Goal: Complete application form: Complete application form

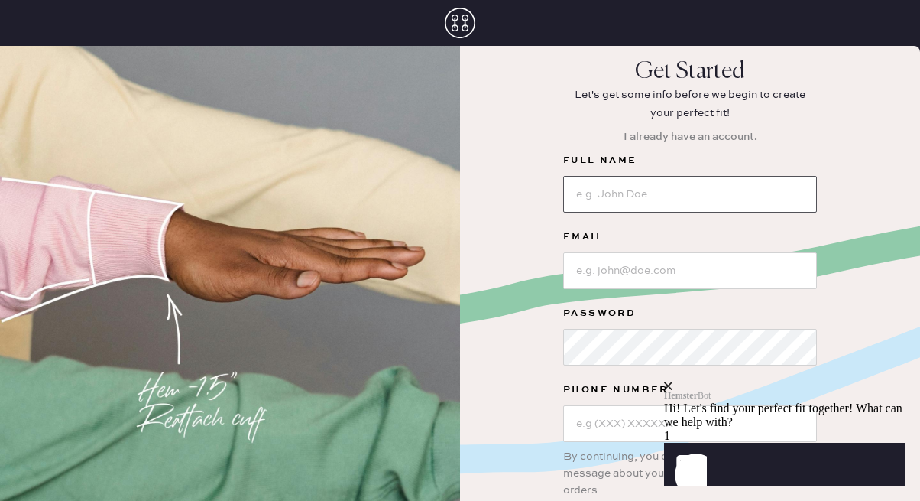
click at [617, 196] on input at bounding box center [690, 194] width 254 height 37
type input "[PERSON_NAME]"
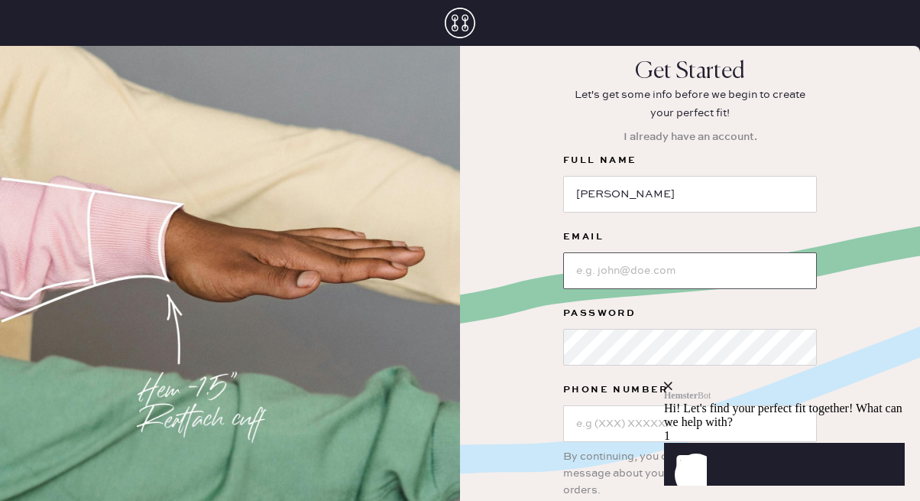
type input "[EMAIL_ADDRESS][DOMAIN_NAME]"
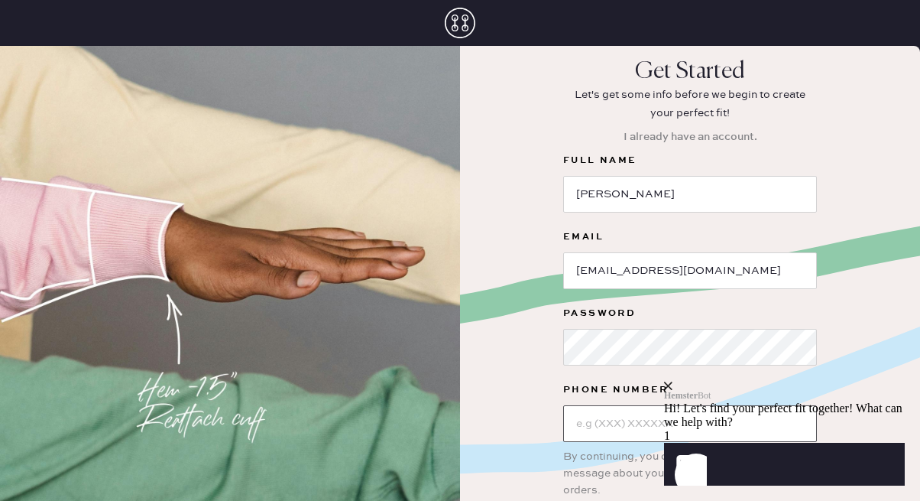
type input "[PHONE_NUMBER]"
drag, startPoint x: 617, startPoint y: 193, endPoint x: 630, endPoint y: 188, distance: 14.5
click at [618, 192] on input "[PERSON_NAME]" at bounding box center [690, 194] width 254 height 37
type input "[PERSON_NAME]"
click at [886, 381] on div "Hemster Bot Hi! Let's find your perfect fit together! What can we help with?" at bounding box center [784, 404] width 241 height 47
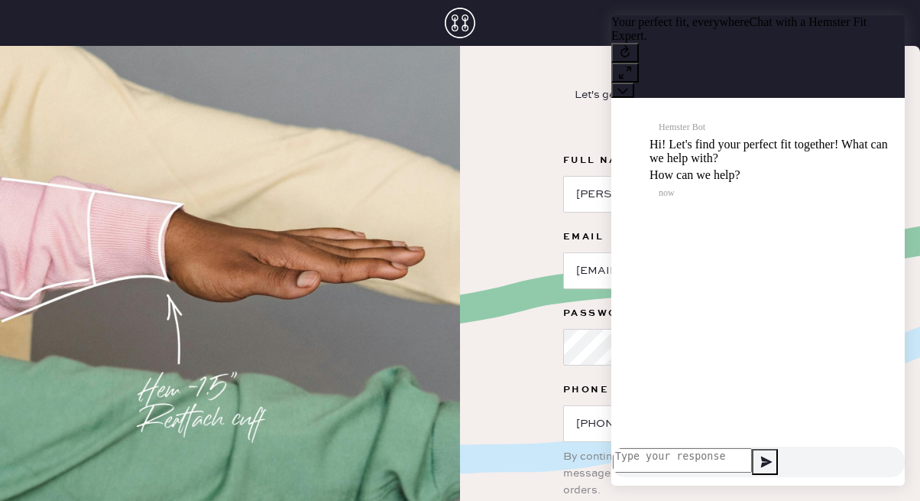
scroll to position [1, 0]
click at [633, 65] on icon at bounding box center [624, 72] width 15 height 15
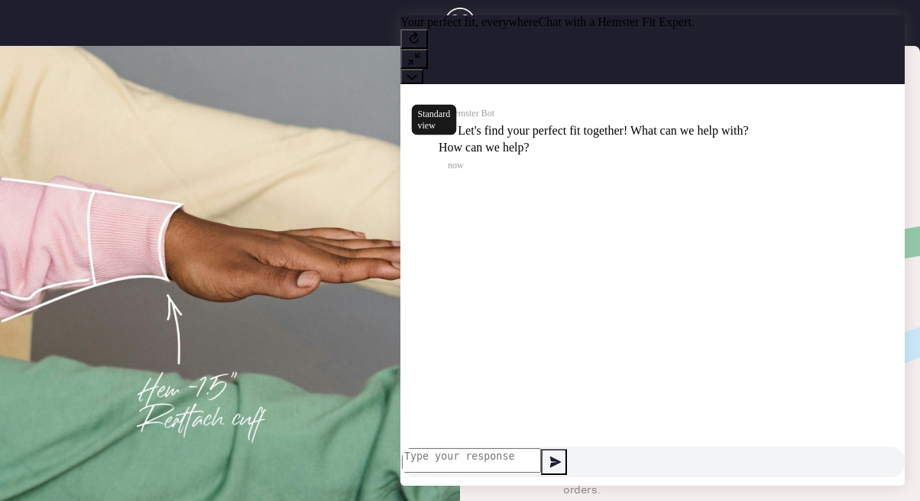
click at [422, 51] on icon at bounding box center [414, 58] width 15 height 15
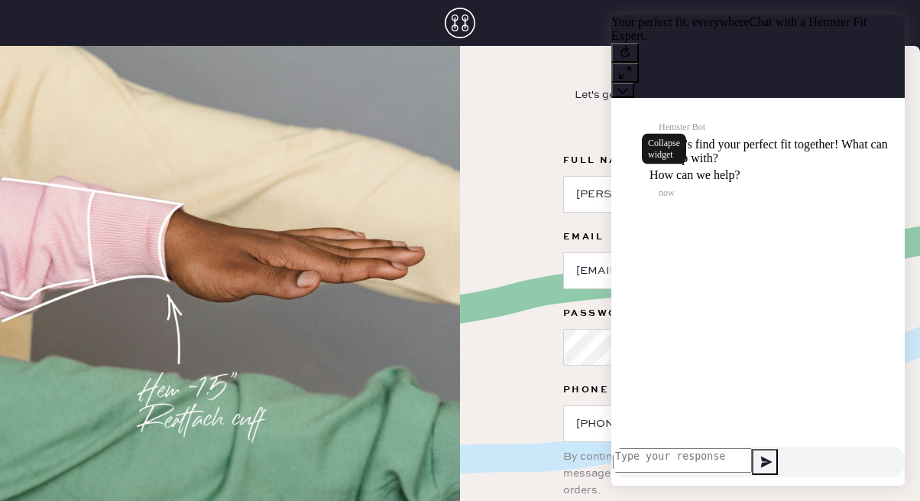
drag, startPoint x: 885, startPoint y: 41, endPoint x: 1481, endPoint y: 41, distance: 596.1
click at [628, 85] on icon at bounding box center [622, 90] width 11 height 11
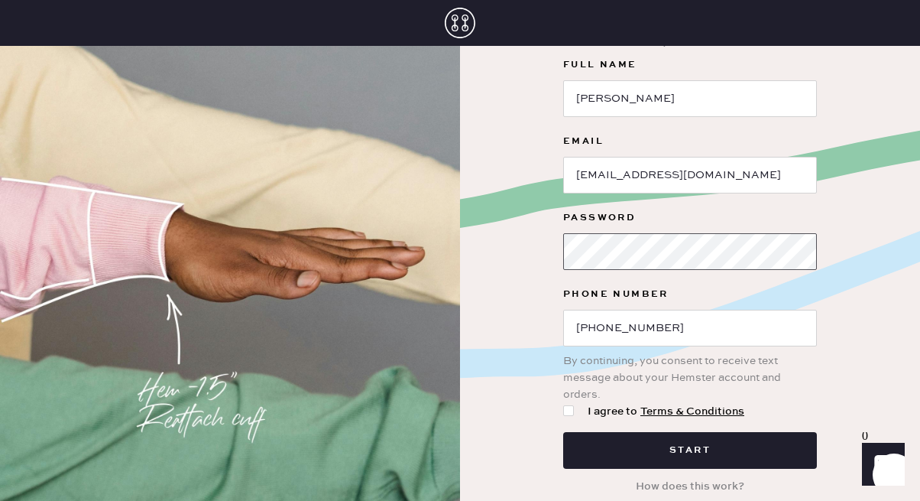
scroll to position [95, 0]
click at [571, 413] on div at bounding box center [568, 411] width 11 height 11
click at [564, 404] on input "I agree to Terms & Conditions" at bounding box center [563, 403] width 1 height 1
checkbox input "true"
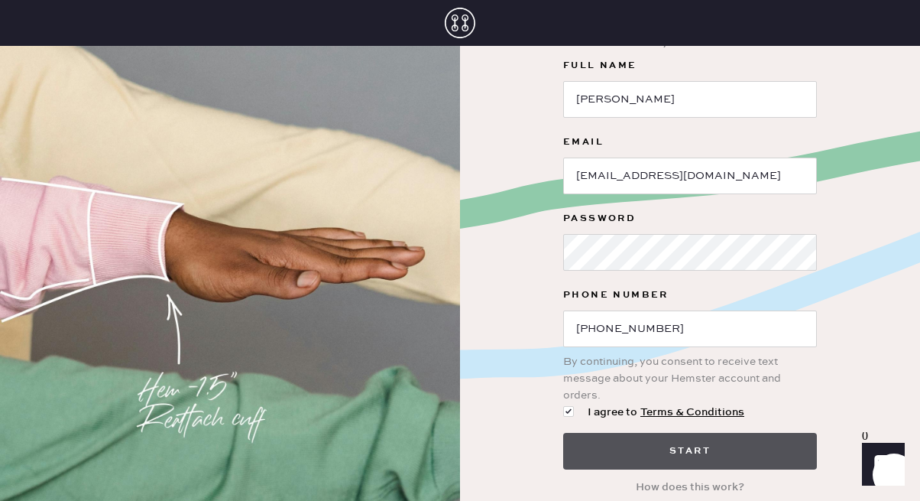
click at [627, 445] on button "Start" at bounding box center [690, 451] width 254 height 37
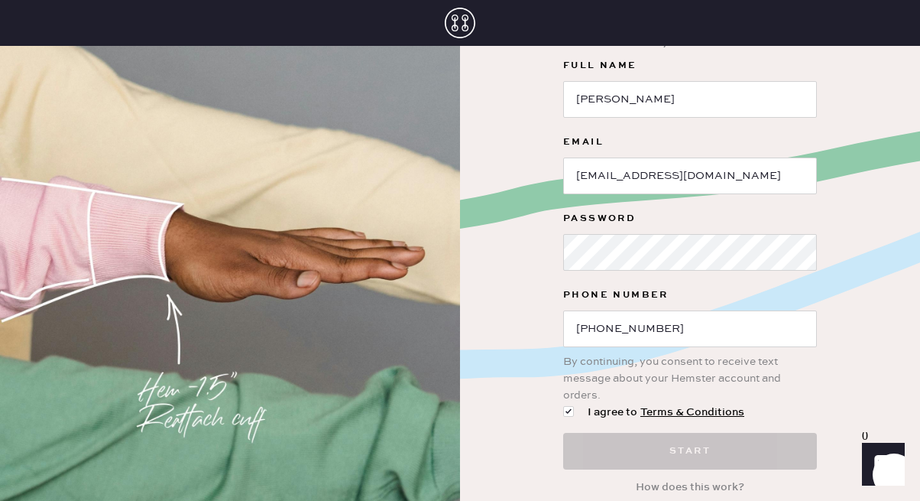
scroll to position [0, 0]
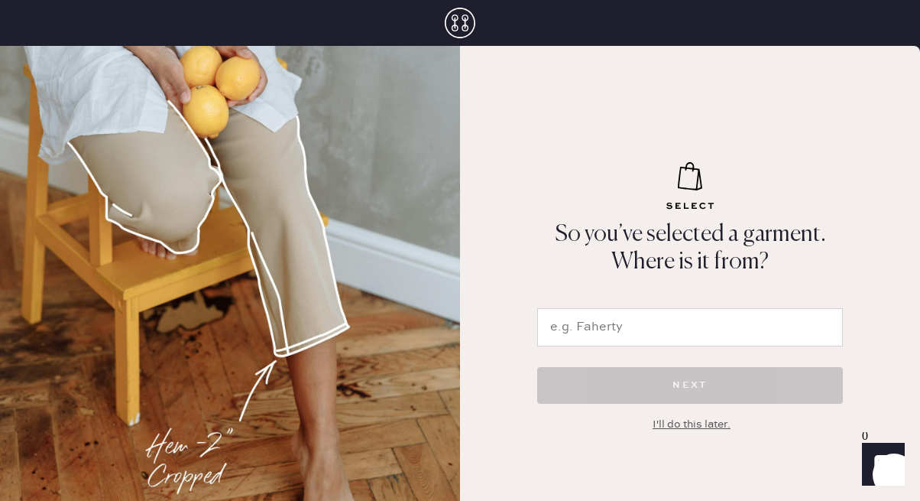
click at [686, 425] on div "I'll do this later." at bounding box center [692, 424] width 78 height 17
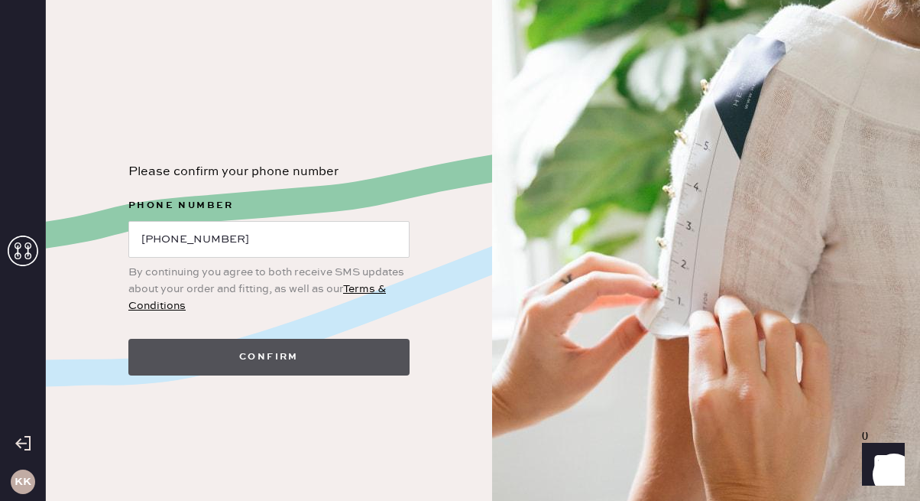
click at [229, 352] on button "Confirm" at bounding box center [268, 357] width 281 height 37
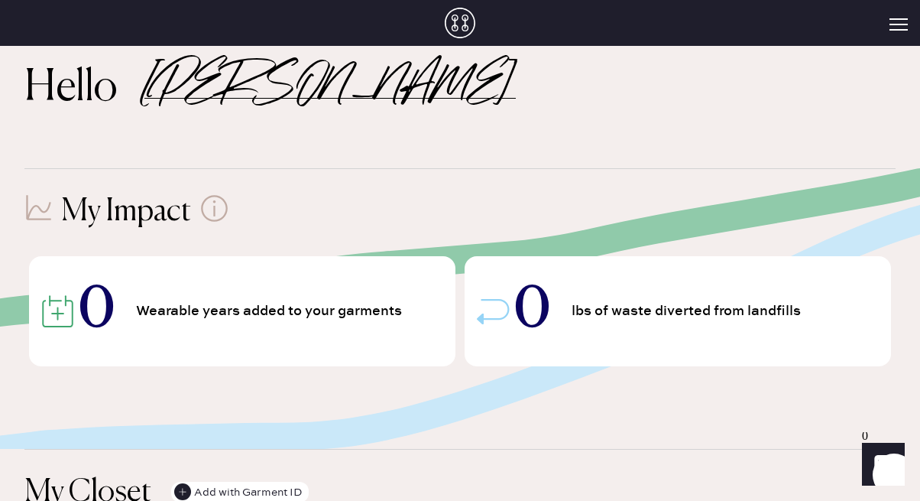
scroll to position [18, 0]
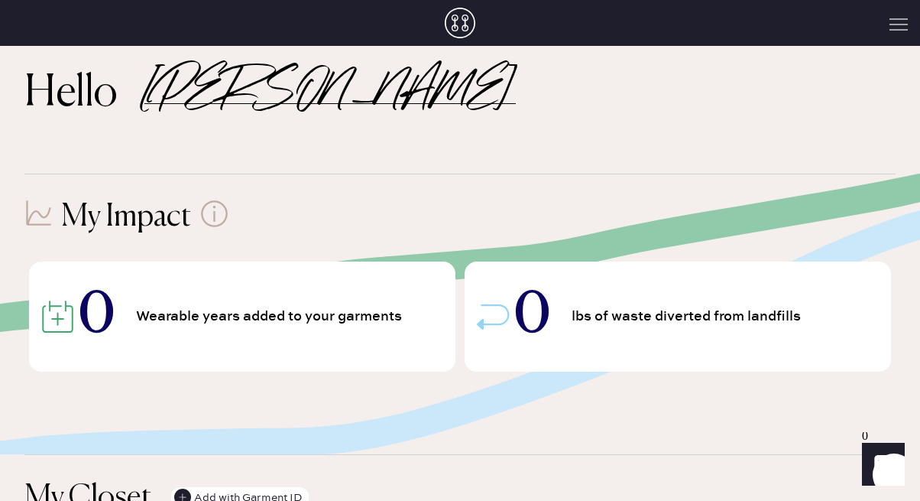
click at [898, 31] on button "Open Menu" at bounding box center [898, 25] width 18 height 14
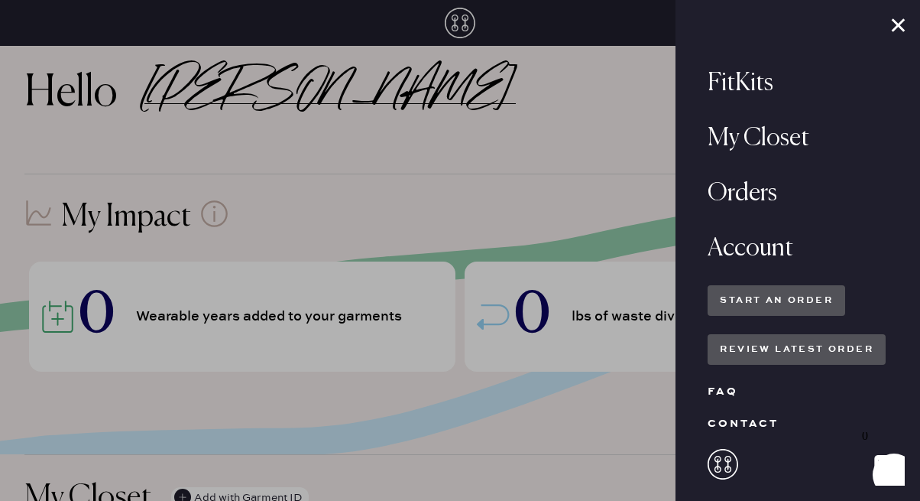
click at [757, 83] on div "FitKits" at bounding box center [798, 83] width 180 height 37
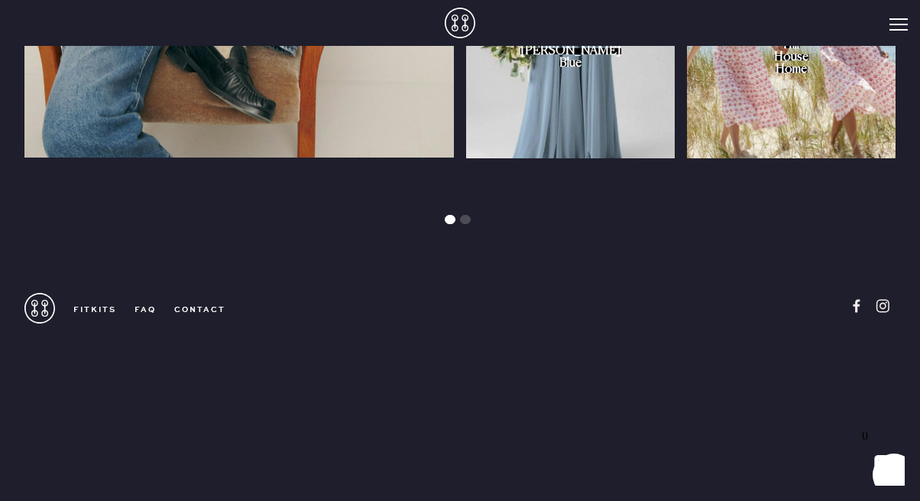
scroll to position [1483, 0]
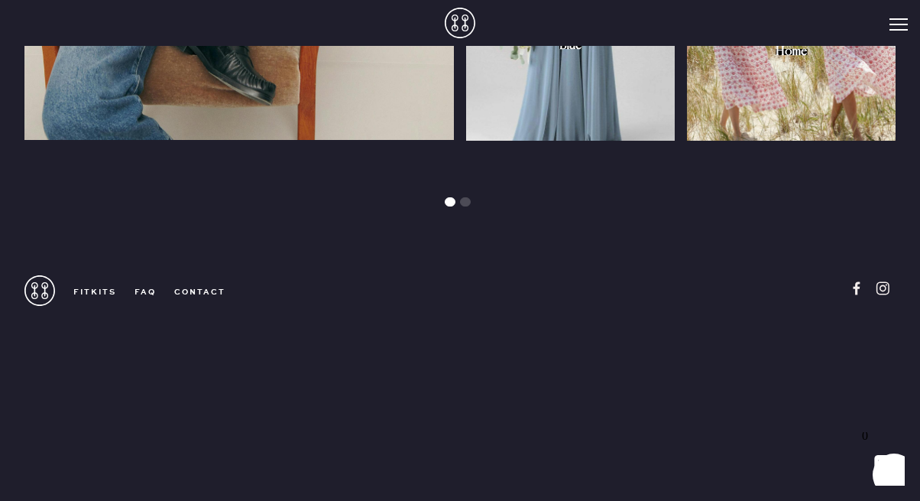
click at [468, 204] on button "slide dot" at bounding box center [465, 201] width 11 height 9
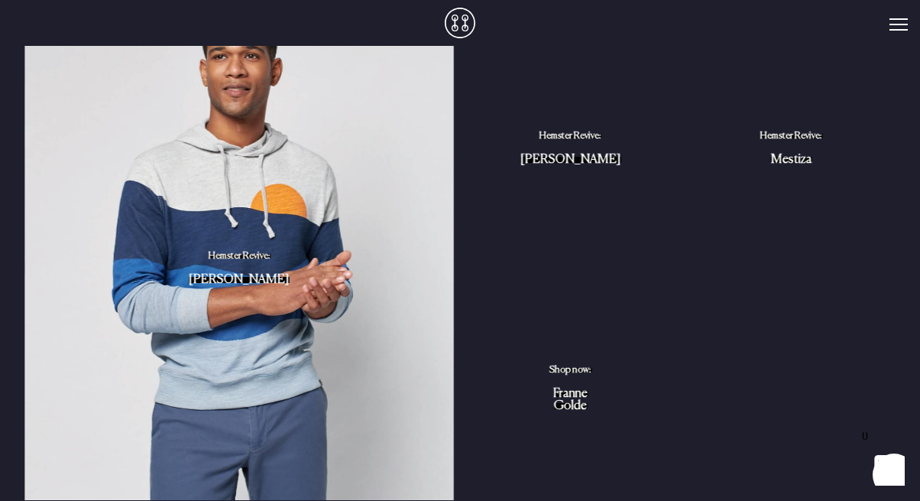
scroll to position [1136, 0]
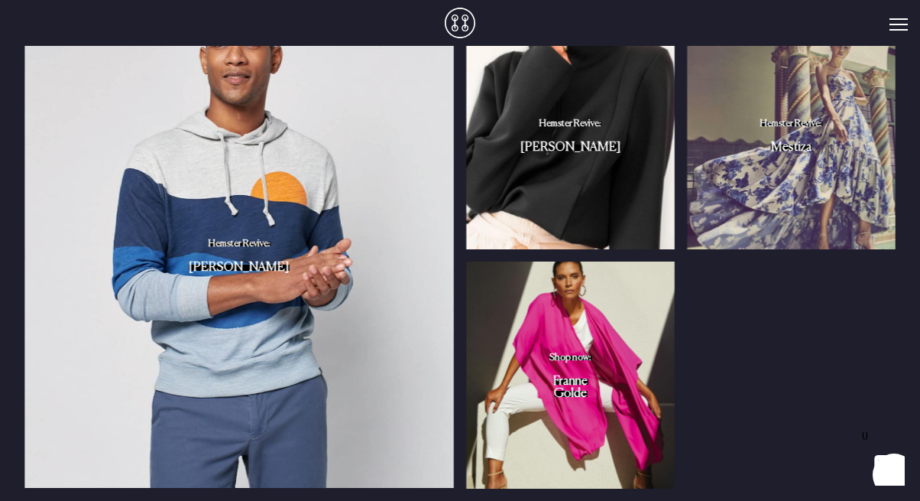
click at [289, 271] on img "slide" at bounding box center [238, 254] width 429 height 466
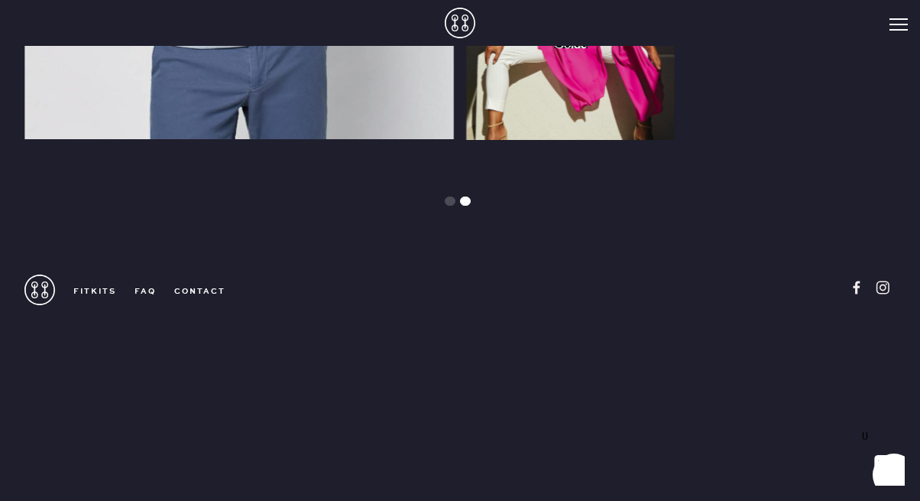
scroll to position [1489, 0]
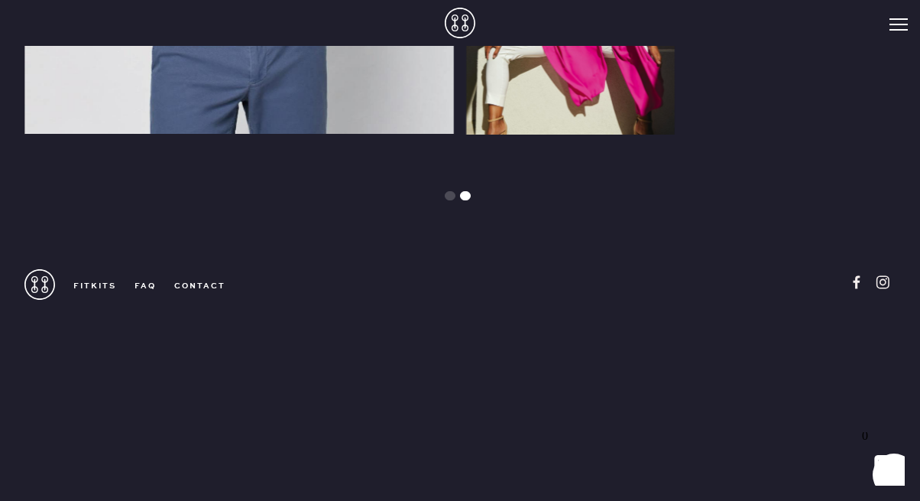
click at [449, 200] on div at bounding box center [459, 174] width 871 height 55
click at [449, 196] on button "slide dot" at bounding box center [450, 195] width 11 height 9
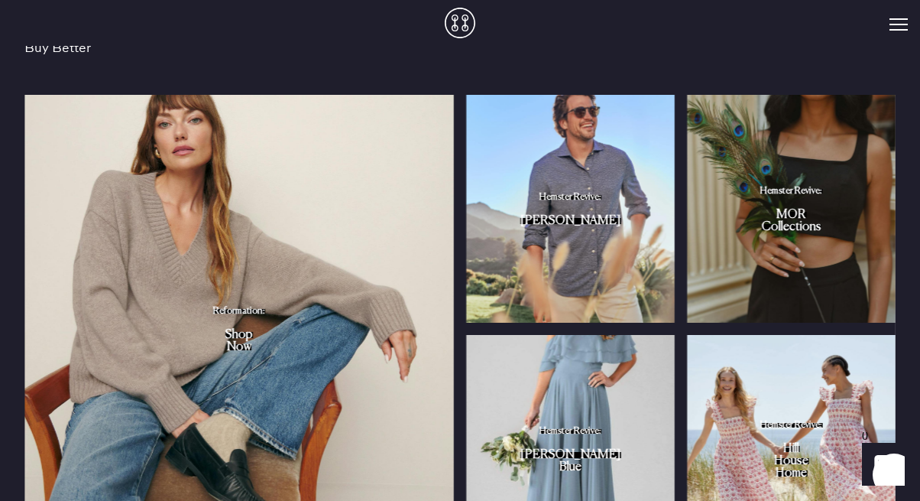
scroll to position [1059, 0]
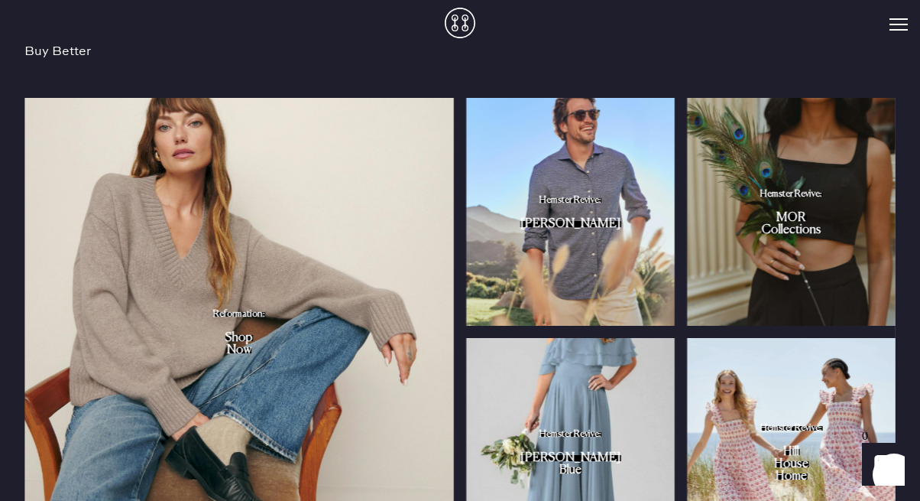
click at [569, 190] on link "Hemster Revive: [PERSON_NAME]" at bounding box center [570, 212] width 209 height 228
